Goal: Task Accomplishment & Management: Complete application form

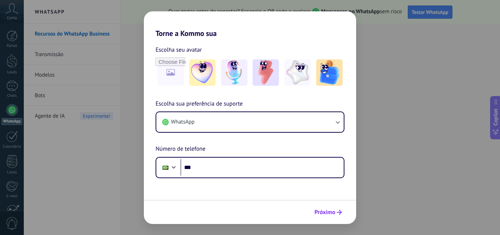
click at [326, 212] on span "Próximo" at bounding box center [324, 211] width 21 height 5
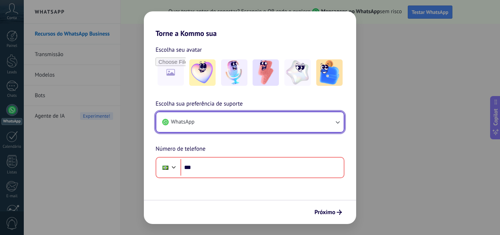
click at [337, 121] on icon "button" at bounding box center [337, 121] width 7 height 7
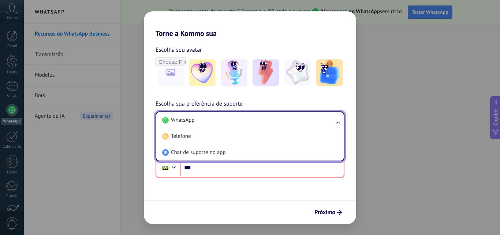
click at [337, 121] on ul "WhatsApp Telefone Chat de suporte no app" at bounding box center [250, 136] width 189 height 50
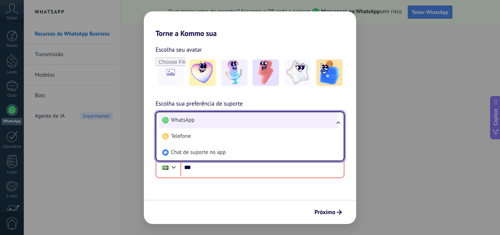
click at [241, 117] on li "WhatsApp" at bounding box center [248, 120] width 179 height 16
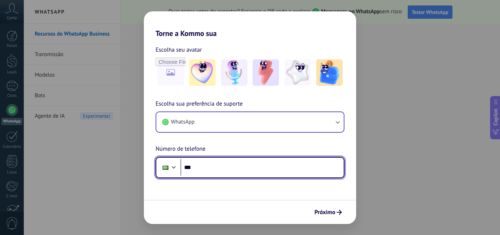
click at [228, 173] on input "***" at bounding box center [261, 167] width 163 height 17
type input "**********"
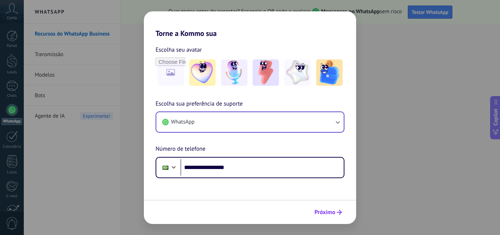
click at [331, 218] on button "Próximo" at bounding box center [328, 212] width 34 height 12
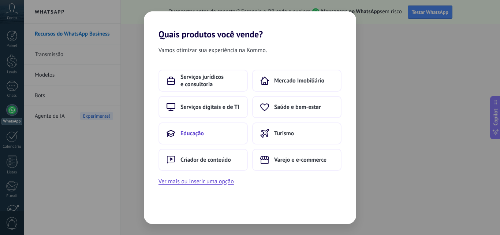
click at [194, 131] on span "Educação" at bounding box center [191, 133] width 23 height 7
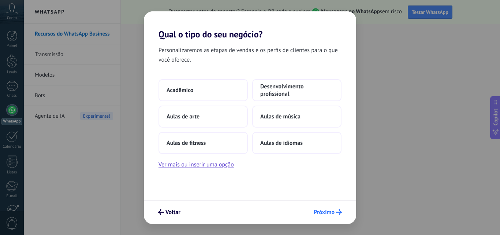
click at [325, 210] on span "Próximo" at bounding box center [324, 211] width 21 height 5
click at [203, 91] on button "Acadêmico" at bounding box center [202, 90] width 89 height 22
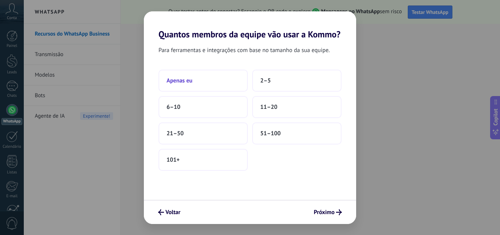
click at [194, 81] on button "Apenas eu" at bounding box center [202, 81] width 89 height 22
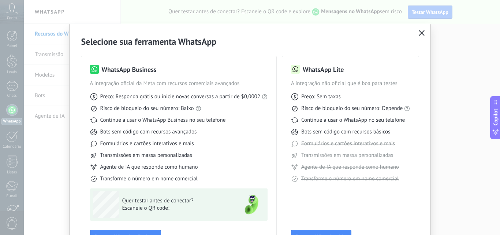
click at [420, 34] on icon "button" at bounding box center [422, 33] width 6 height 6
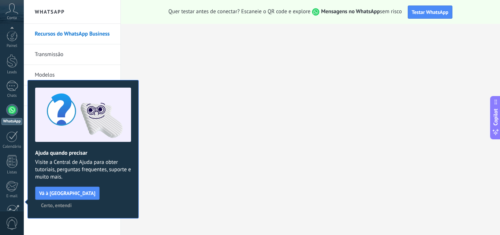
scroll to position [70, 0]
